Goal: Obtain resource: Obtain resource

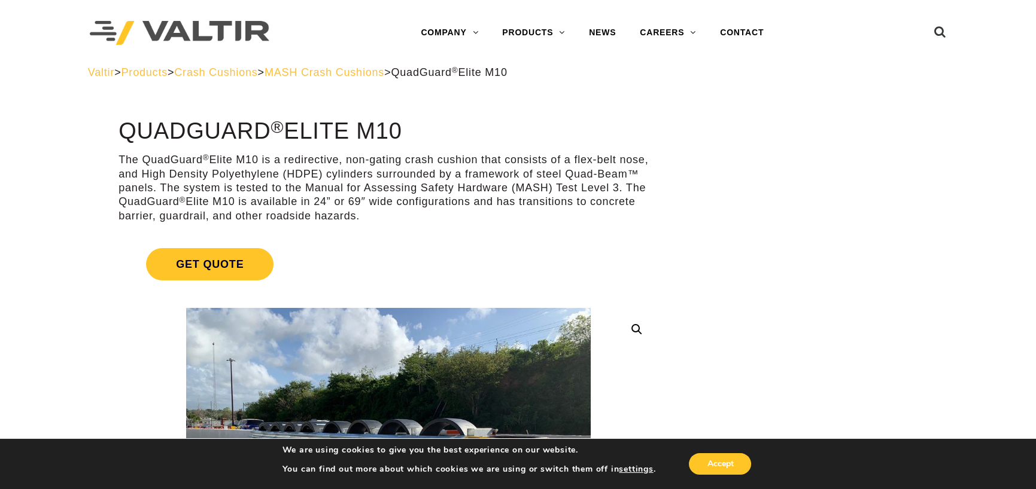
click at [358, 71] on span "MASH Crash Cushions" at bounding box center [324, 72] width 120 height 12
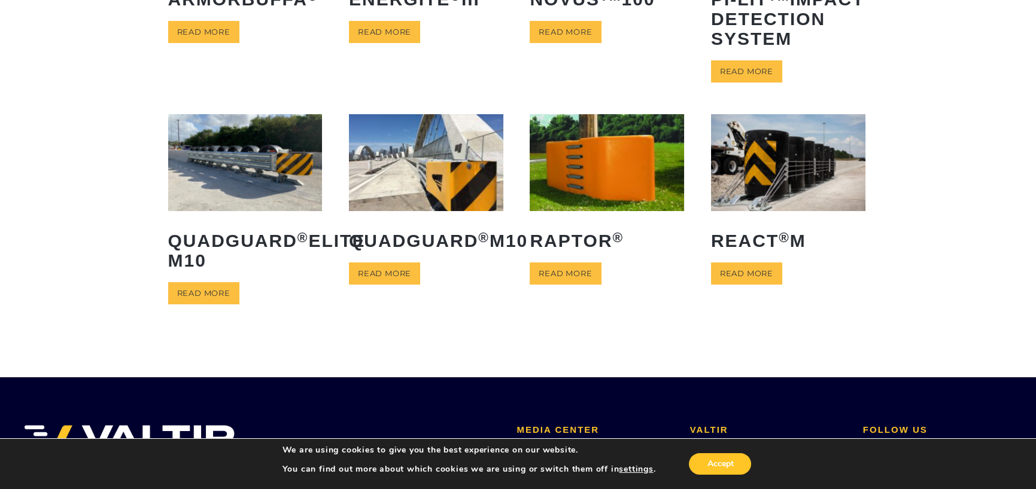
scroll to position [239, 0]
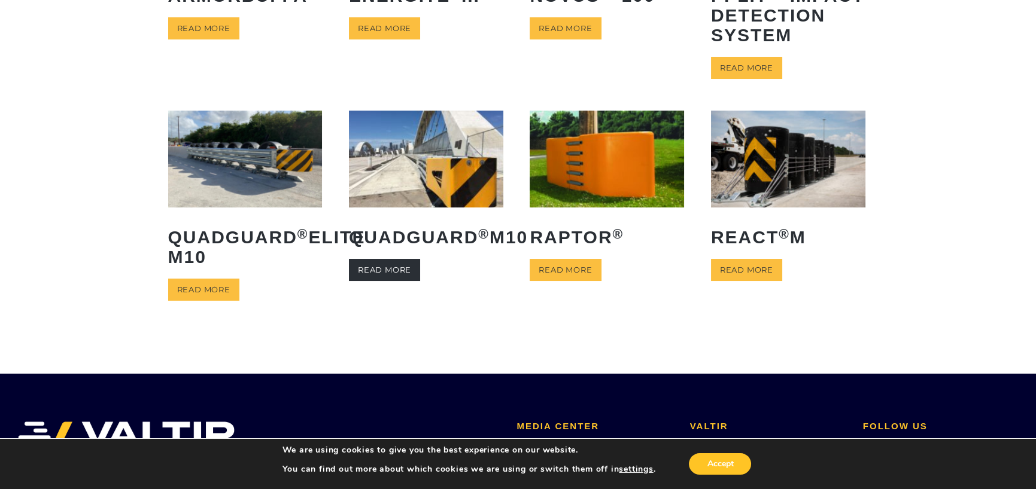
click at [378, 281] on link "Read more" at bounding box center [384, 270] width 71 height 22
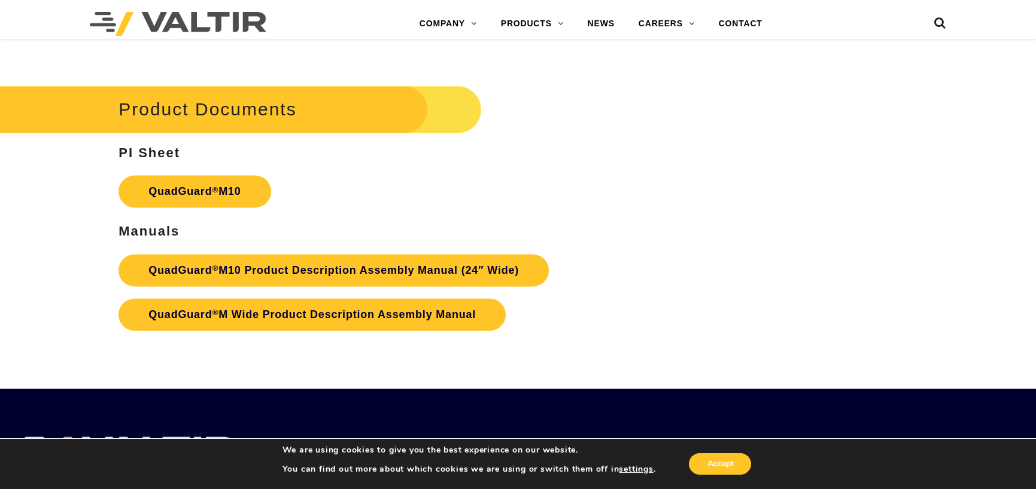
scroll to position [4128, 0]
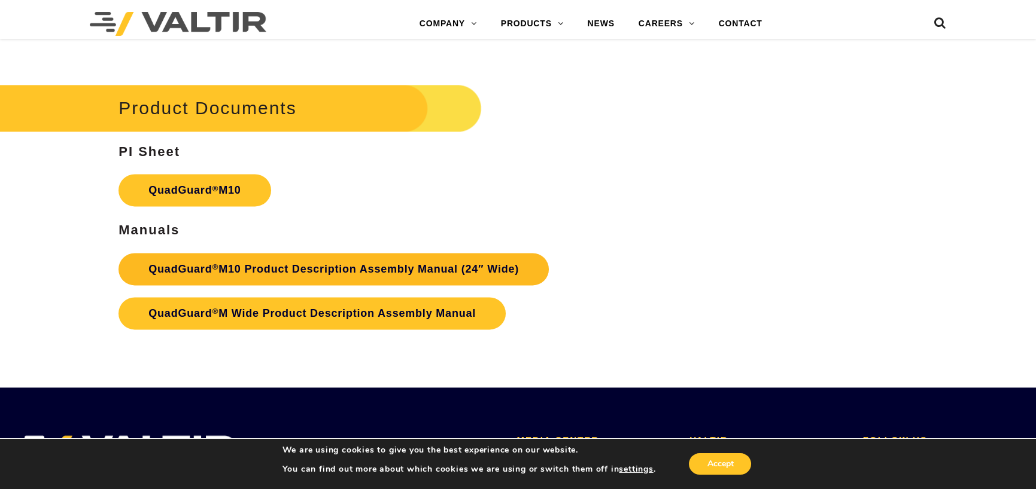
click at [267, 270] on link "QuadGuard ® M10 Product Description Assembly Manual (24″ Wide)" at bounding box center [333, 269] width 430 height 32
